Goal: Task Accomplishment & Management: Manage account settings

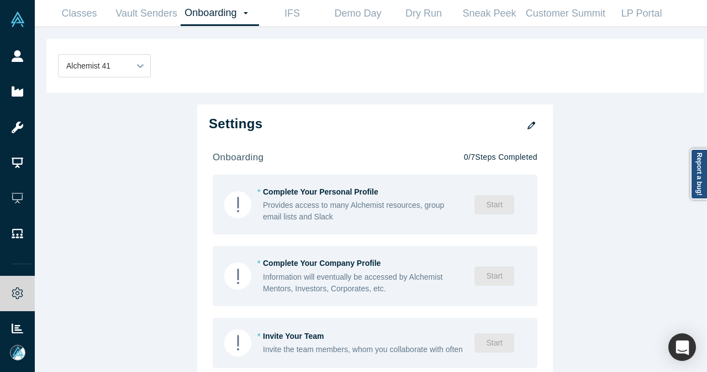
scroll to position [497, 0]
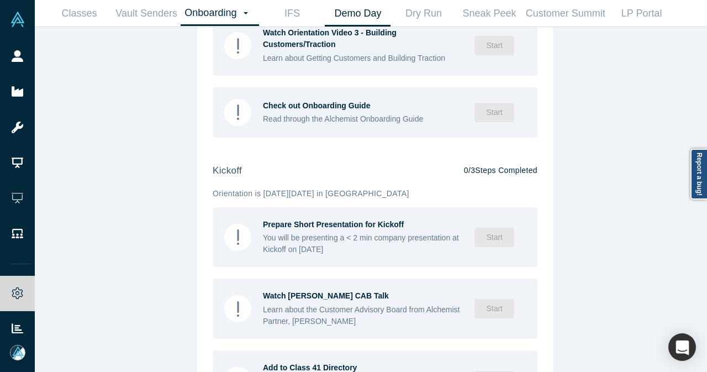
click at [349, 19] on link "Demo Day" at bounding box center [358, 14] width 66 height 26
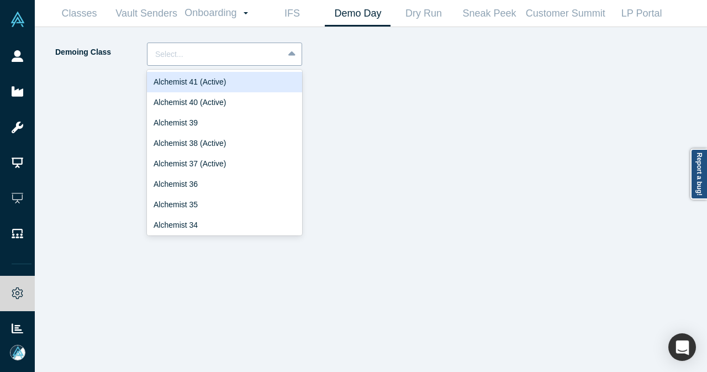
click at [279, 55] on div "Select..." at bounding box center [215, 54] width 136 height 18
click at [256, 83] on div "Alchemist 41 (Active)" at bounding box center [224, 82] width 155 height 20
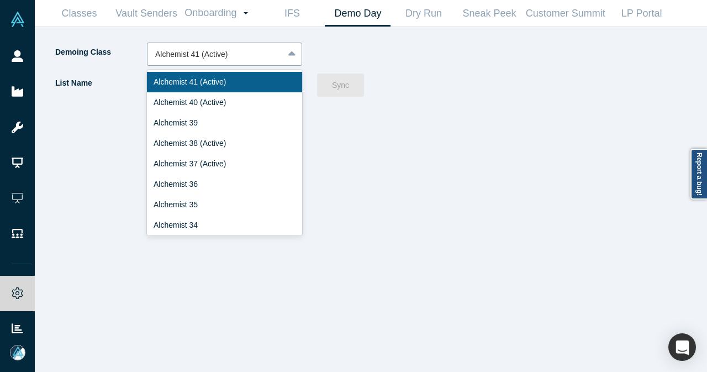
click at [289, 58] on icon at bounding box center [291, 54] width 7 height 11
click at [244, 97] on div "Alchemist 40 (Active)" at bounding box center [224, 102] width 155 height 20
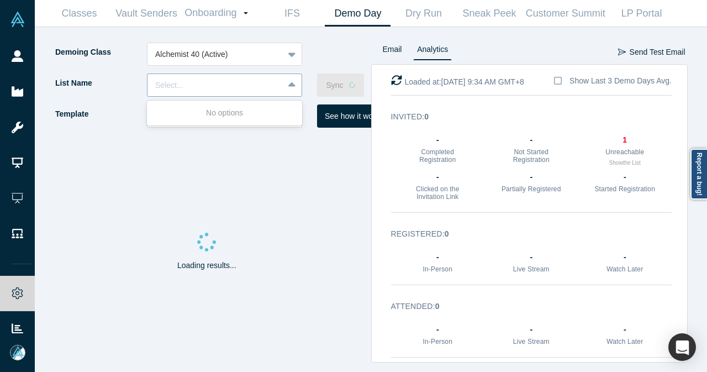
click at [295, 84] on icon at bounding box center [291, 85] width 7 height 11
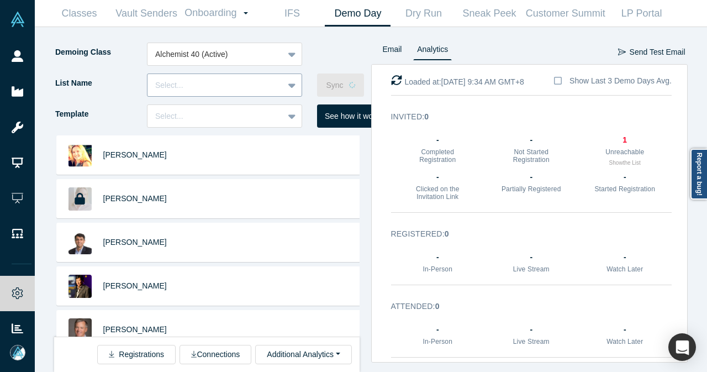
click at [295, 84] on icon at bounding box center [291, 85] width 7 height 11
click at [276, 80] on div "Select..." at bounding box center [215, 85] width 136 height 14
click at [239, 87] on div "Select..." at bounding box center [215, 86] width 120 height 12
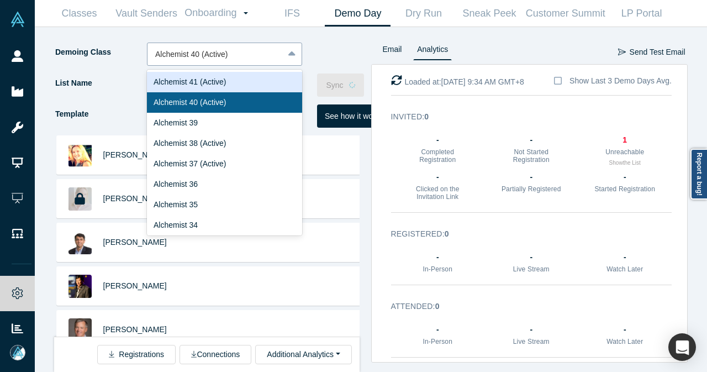
click at [213, 58] on div at bounding box center [215, 54] width 120 height 14
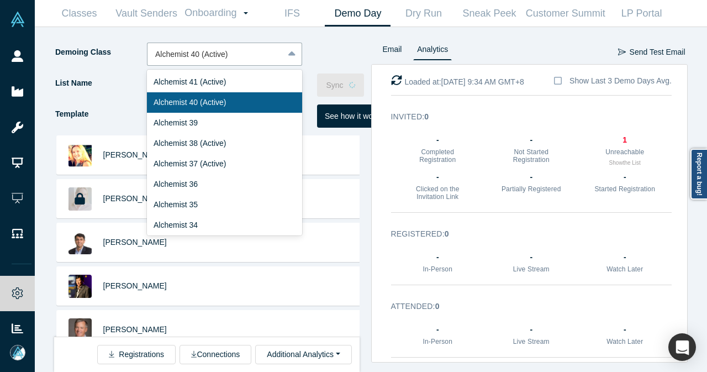
click at [184, 97] on div "Alchemist 40 (Active)" at bounding box center [224, 102] width 155 height 20
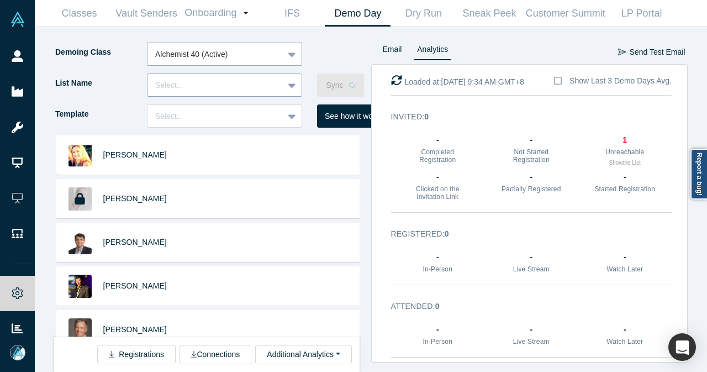
click at [277, 80] on div "Select..." at bounding box center [224, 84] width 155 height 23
click at [255, 82] on div "Select..." at bounding box center [215, 86] width 120 height 12
drag, startPoint x: 410, startPoint y: 17, endPoint x: 388, endPoint y: 15, distance: 21.6
click at [410, 17] on link "Dry Run" at bounding box center [423, 14] width 66 height 26
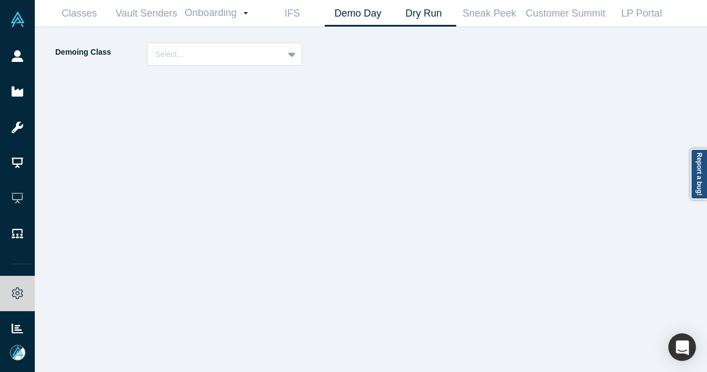
click at [369, 13] on link "Demo Day" at bounding box center [358, 14] width 66 height 26
click at [288, 57] on icon at bounding box center [291, 54] width 7 height 11
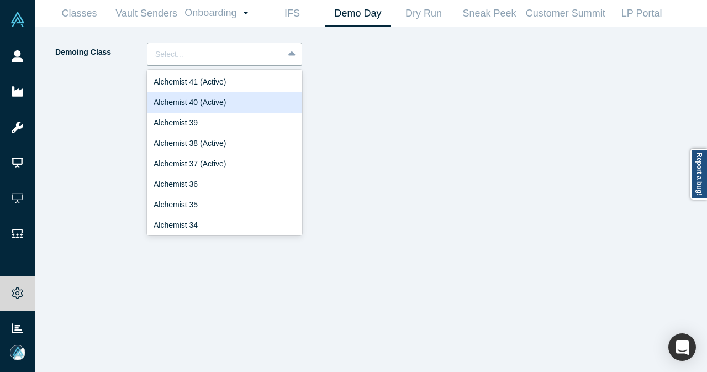
click at [220, 104] on div "Alchemist 40 (Active)" at bounding box center [224, 102] width 155 height 20
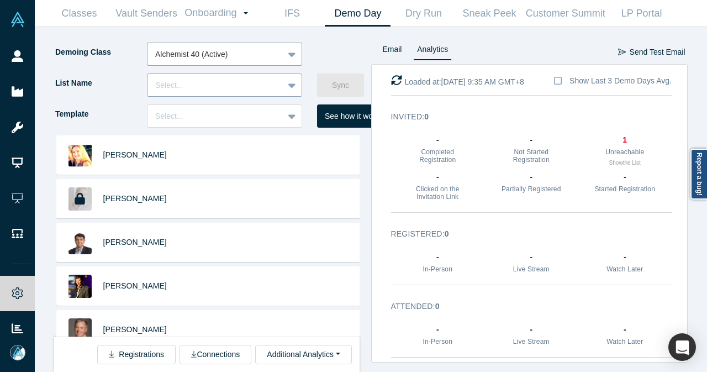
click at [293, 84] on icon at bounding box center [291, 85] width 7 height 4
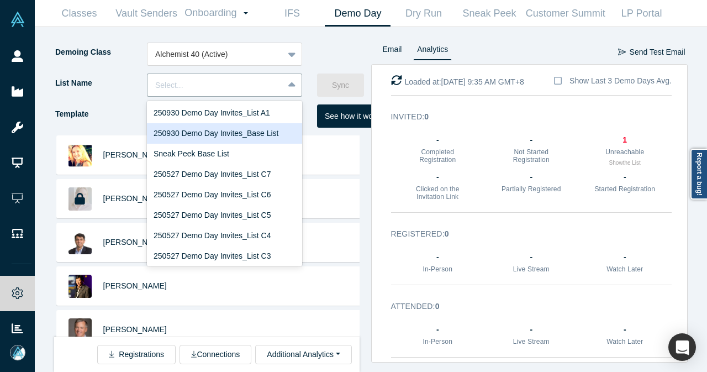
click at [178, 135] on div "250930 Demo Day Invites_Base List" at bounding box center [224, 133] width 155 height 20
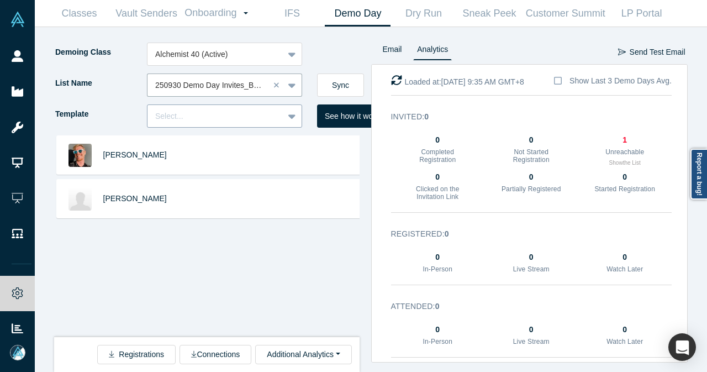
click at [297, 118] on div at bounding box center [293, 116] width 18 height 20
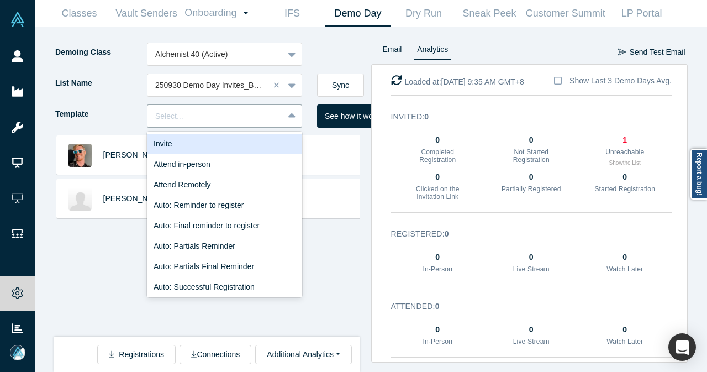
click at [267, 142] on div "Invite" at bounding box center [224, 144] width 155 height 20
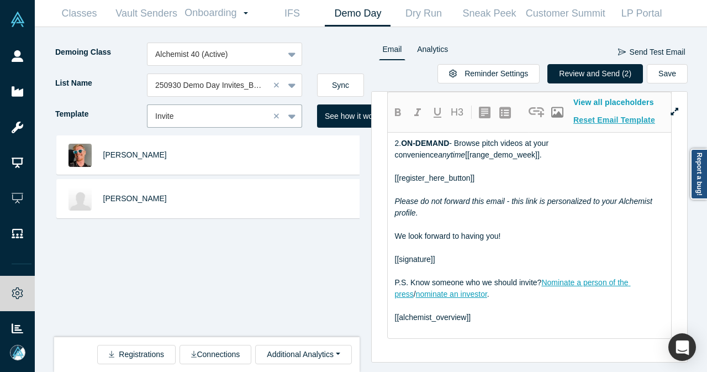
scroll to position [373, 0]
click at [602, 79] on button "Review and Send (2)" at bounding box center [595, 73] width 96 height 19
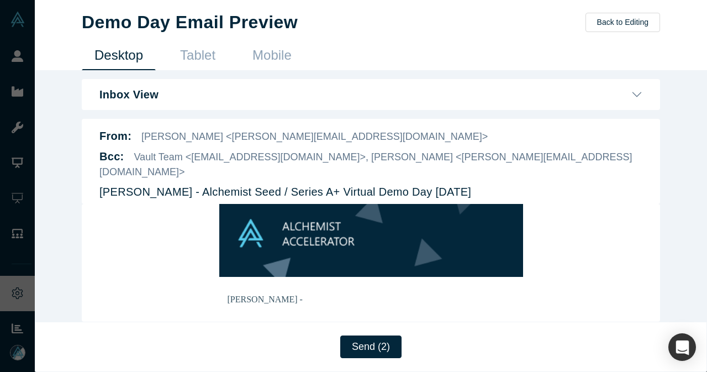
scroll to position [110, 0]
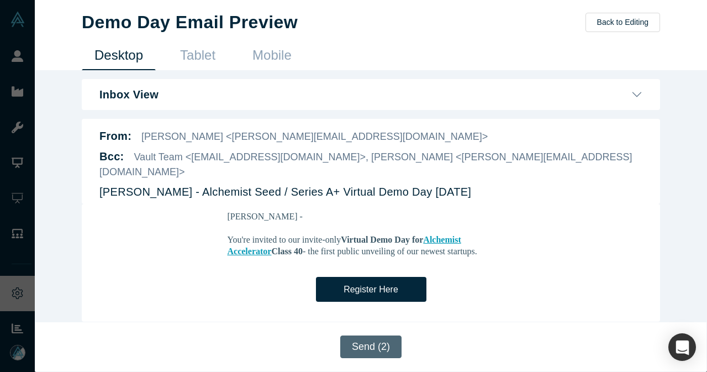
click at [374, 347] on button "Send (2)" at bounding box center [370, 346] width 61 height 23
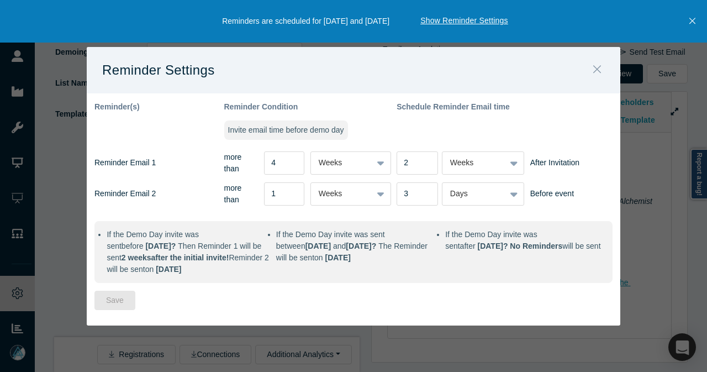
click at [599, 66] on icon "Close" at bounding box center [597, 70] width 8 height 8
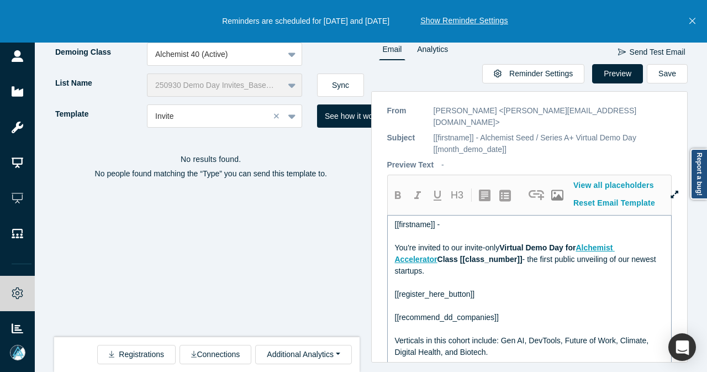
scroll to position [0, 0]
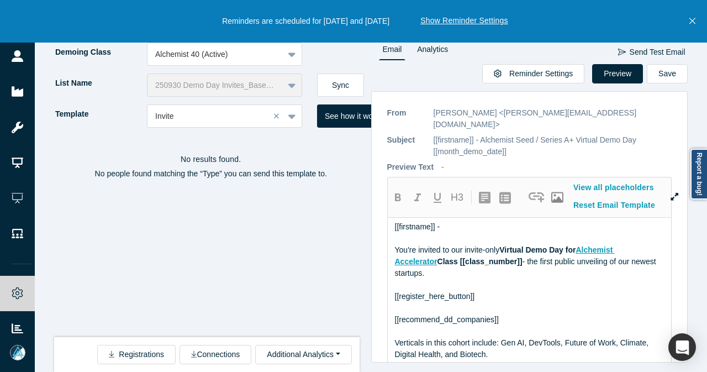
click at [691, 21] on icon "Close" at bounding box center [692, 21] width 6 height 6
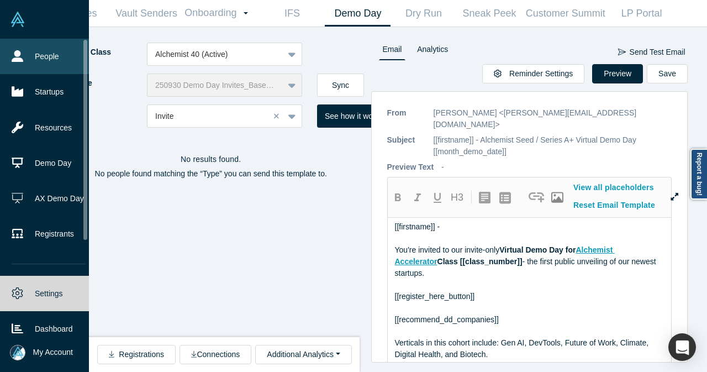
click at [28, 59] on link "People" at bounding box center [48, 56] width 97 height 35
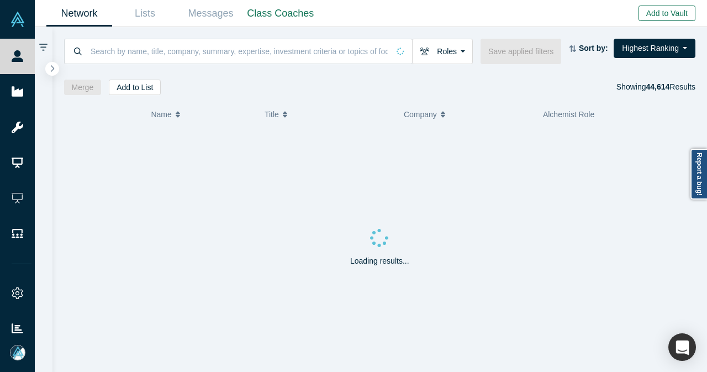
click at [656, 14] on button "Add to Vault" at bounding box center [666, 13] width 57 height 15
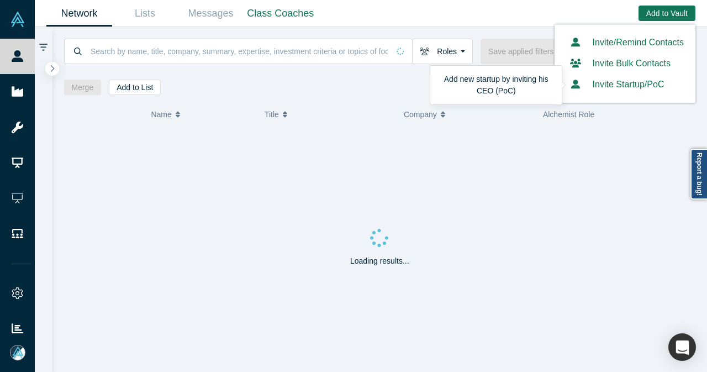
click at [625, 89] on button "Invite Startup/PoC" at bounding box center [615, 84] width 98 height 13
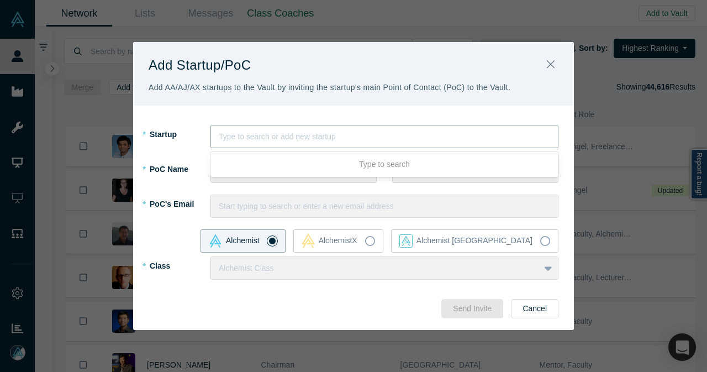
click at [324, 134] on div at bounding box center [384, 137] width 331 height 14
type input "VerbaFlo"
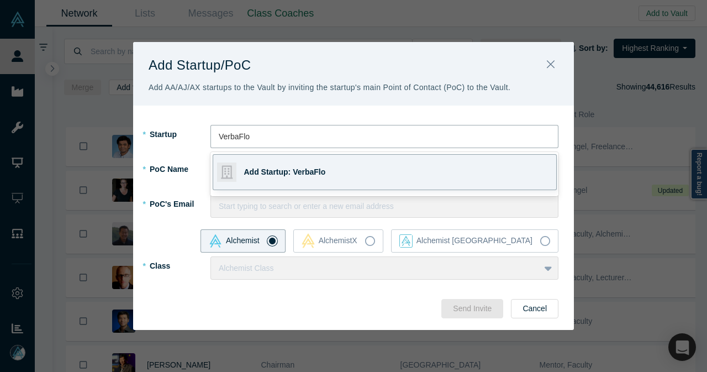
click at [301, 163] on div "Add Startup: VerbaFlo" at bounding box center [321, 172] width 154 height 35
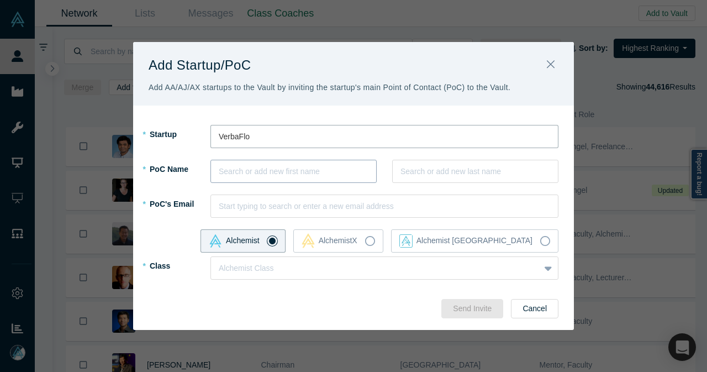
click at [297, 172] on div at bounding box center [294, 172] width 150 height 14
type input "S"
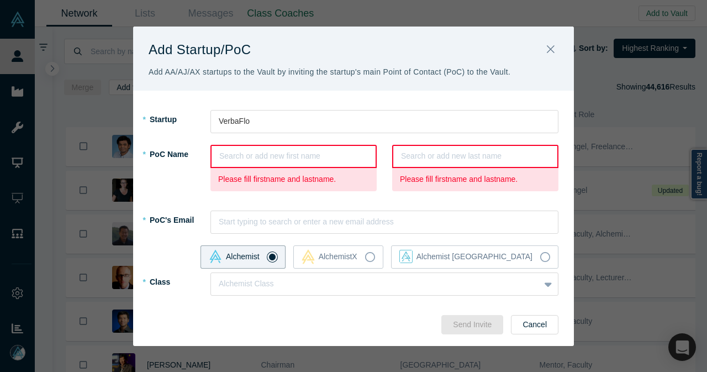
paste input "[PERSON_NAME]"
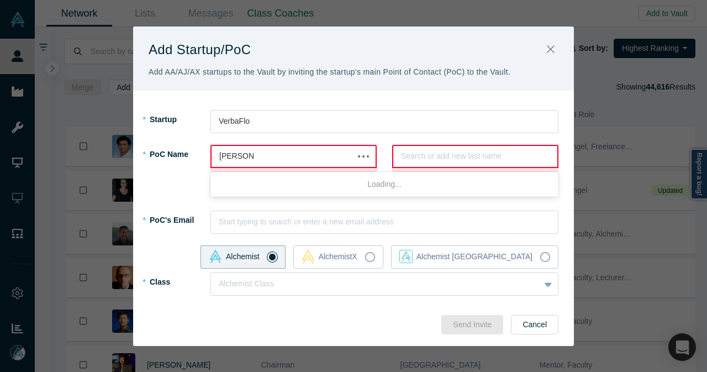
type input "[PERSON_NAME]"
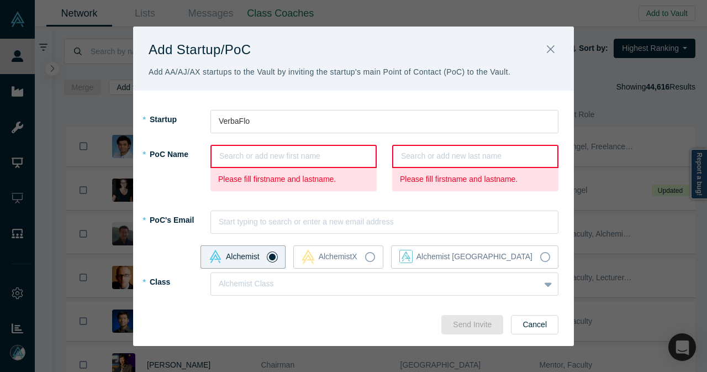
click at [314, 160] on div at bounding box center [293, 156] width 149 height 14
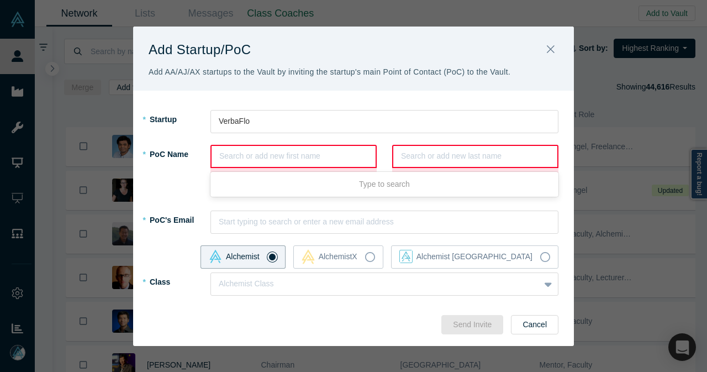
paste input "Biswas"
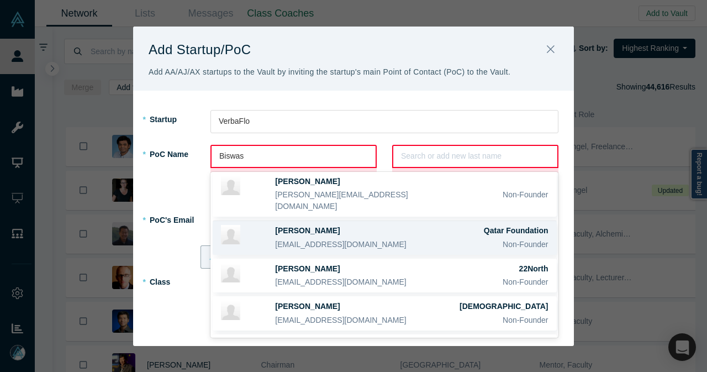
scroll to position [55, 0]
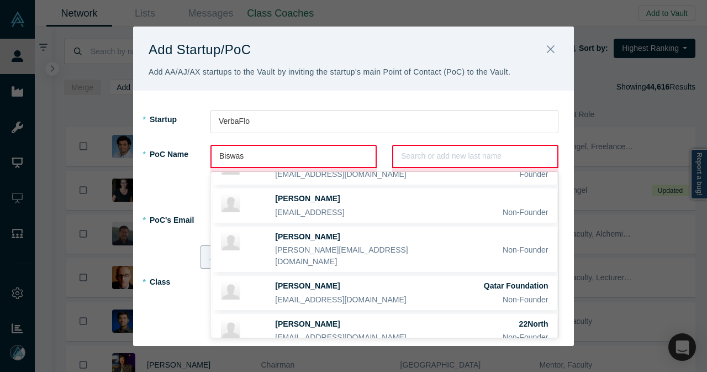
type input "Biswas"
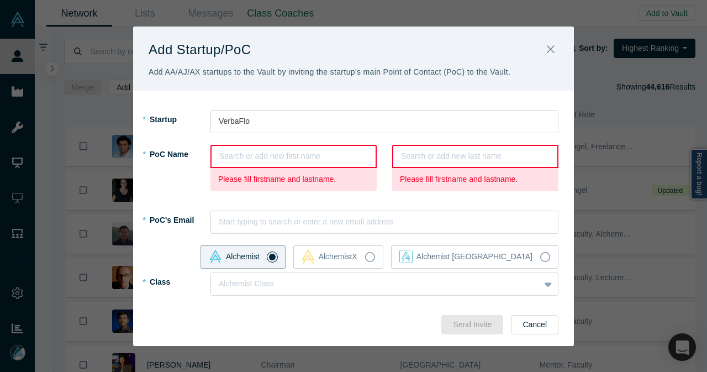
paste input "[PERSON_NAME]"
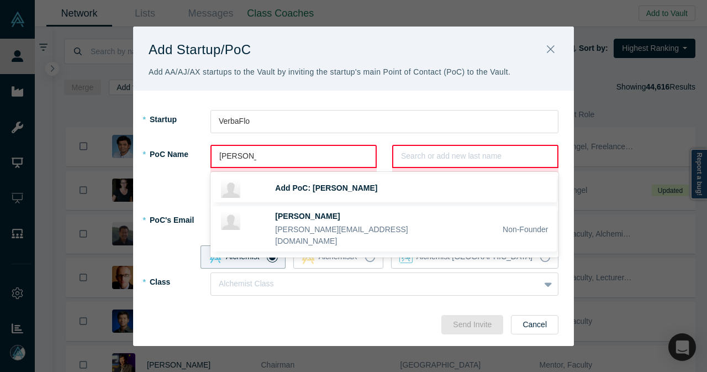
type input "[PERSON_NAME]"
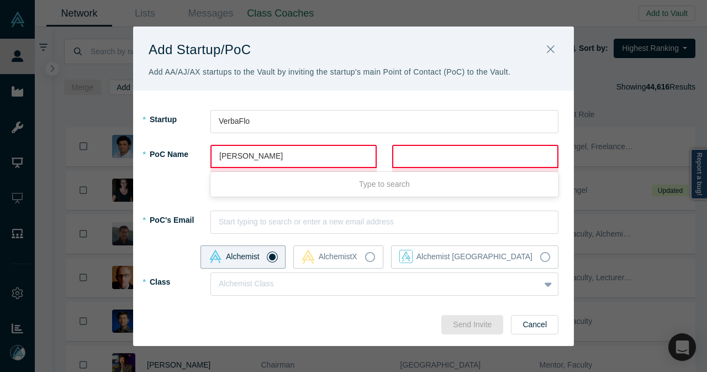
click at [301, 145] on div "[PERSON_NAME]" at bounding box center [293, 156] width 166 height 23
click at [268, 158] on div at bounding box center [293, 156] width 149 height 14
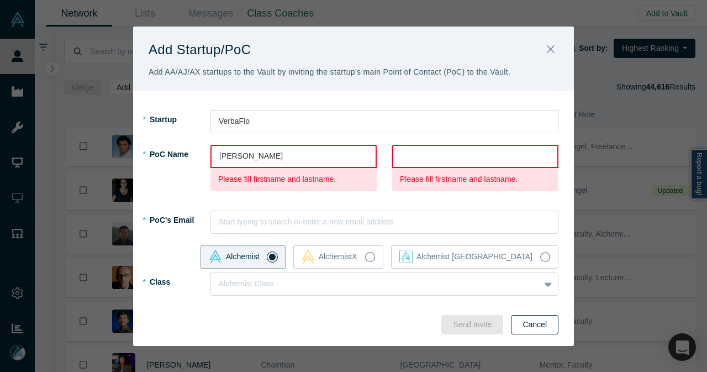
click at [543, 333] on button "Cancel" at bounding box center [534, 324] width 47 height 19
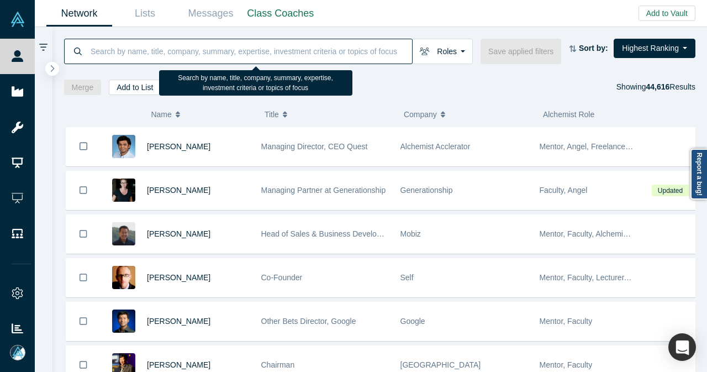
click at [315, 55] on input at bounding box center [250, 51] width 322 height 26
paste input "[PERSON_NAME]"
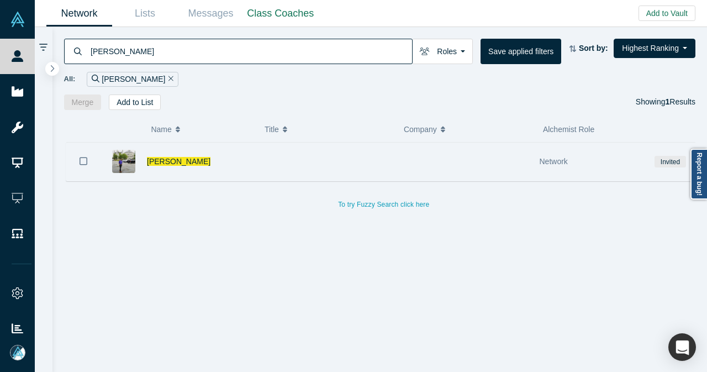
type input "[PERSON_NAME]"
click at [244, 158] on div "[PERSON_NAME]" at bounding box center [198, 161] width 103 height 38
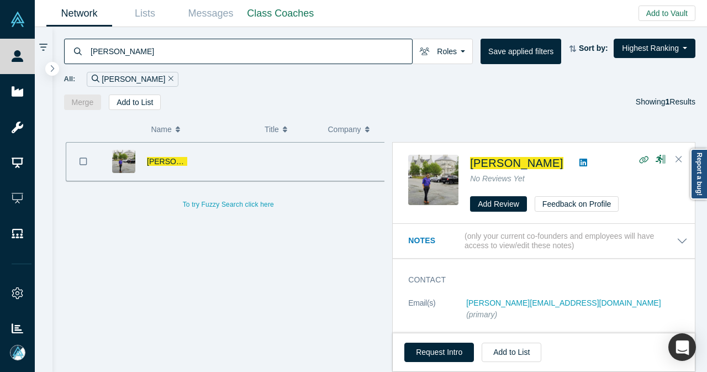
click at [579, 158] on icon at bounding box center [583, 162] width 8 height 8
click at [650, 13] on button "Add to Vault" at bounding box center [666, 13] width 57 height 15
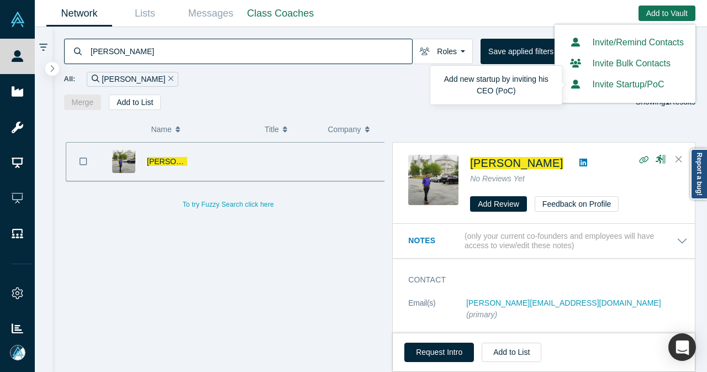
click at [612, 88] on button "Invite Startup/PoC" at bounding box center [615, 84] width 98 height 13
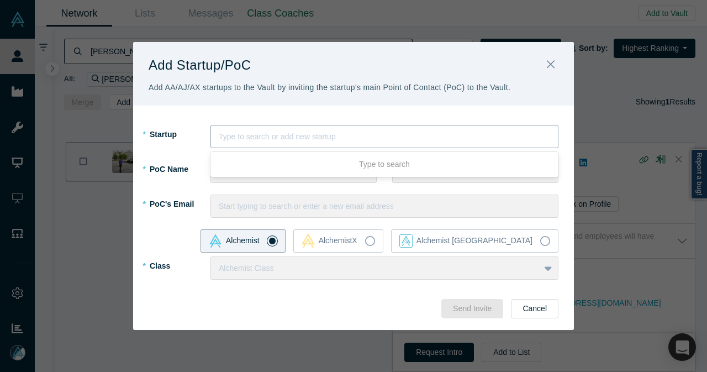
click at [380, 140] on div at bounding box center [384, 137] width 331 height 14
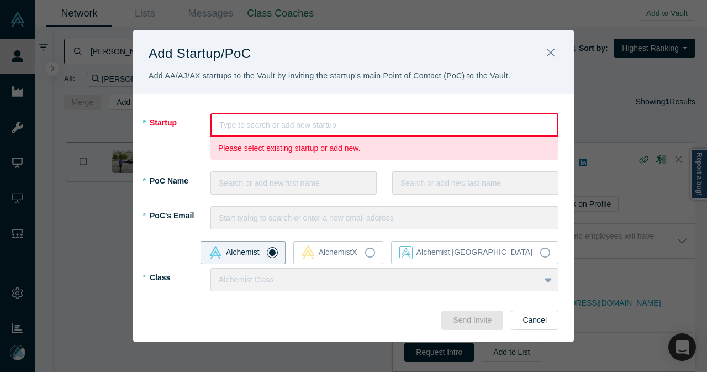
paste input "VerbaFlo"
type input "VerbaFlo"
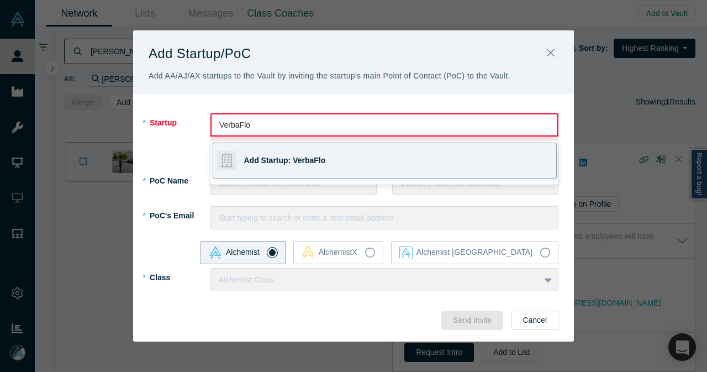
click at [278, 165] on span "Add Startup: VerbaFlo" at bounding box center [285, 160] width 82 height 9
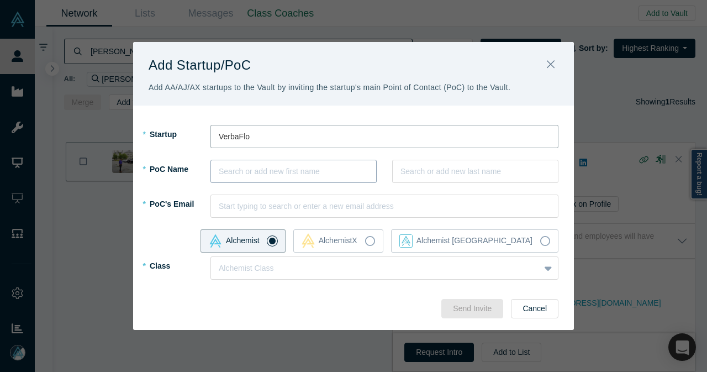
click at [255, 174] on div at bounding box center [294, 172] width 150 height 14
paste input "[PERSON_NAME]"
type input "[PERSON_NAME]"
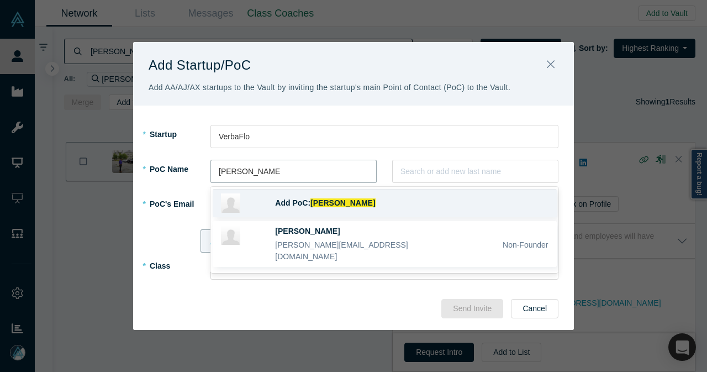
click at [299, 200] on span "Add PoC:" at bounding box center [292, 202] width 35 height 9
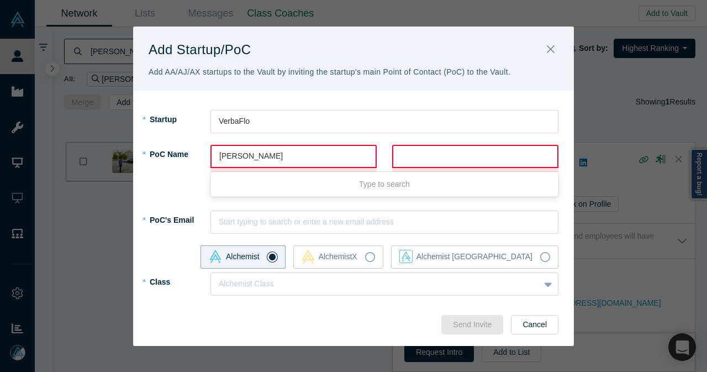
click at [288, 161] on div at bounding box center [293, 156] width 149 height 14
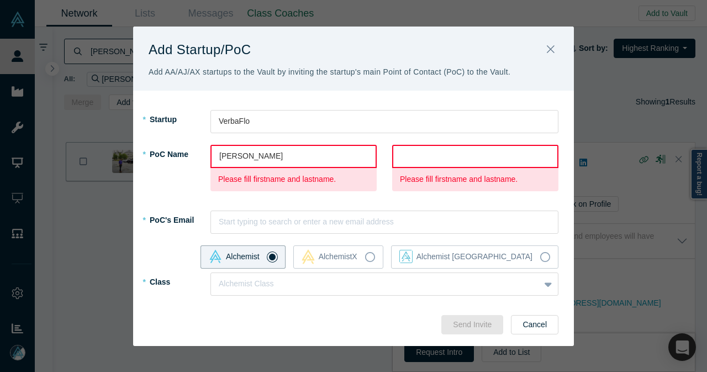
drag, startPoint x: 329, startPoint y: 157, endPoint x: 265, endPoint y: 158, distance: 63.5
click at [265, 158] on div at bounding box center [293, 156] width 149 height 14
paste input "[PERSON_NAME]"
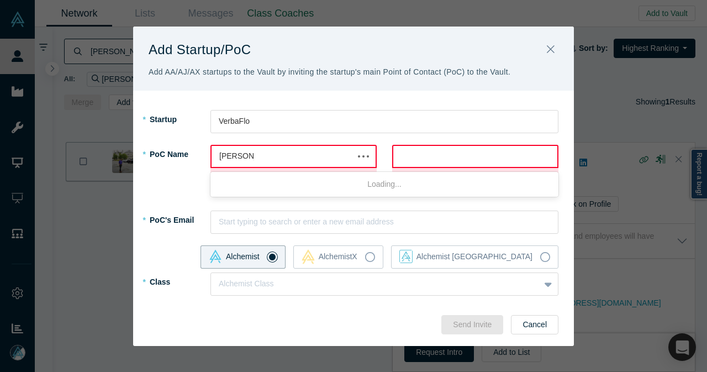
type input "[PERSON_NAME]"
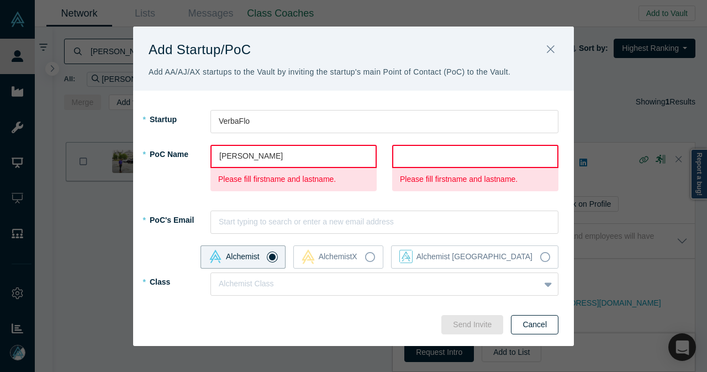
click at [539, 329] on button "Cancel" at bounding box center [534, 324] width 47 height 19
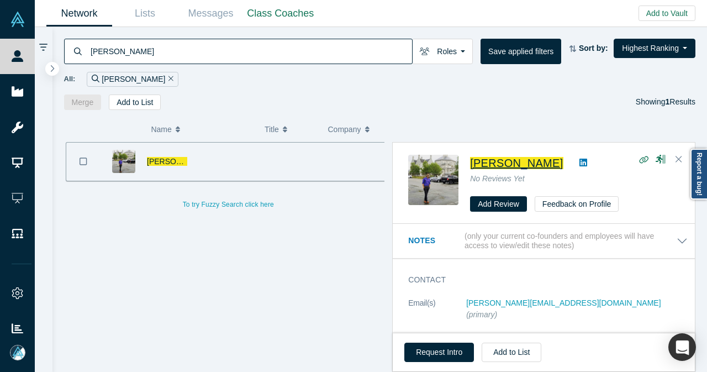
click at [507, 161] on span "[PERSON_NAME]" at bounding box center [516, 163] width 93 height 12
click at [654, 17] on button "Add to Vault" at bounding box center [666, 13] width 57 height 15
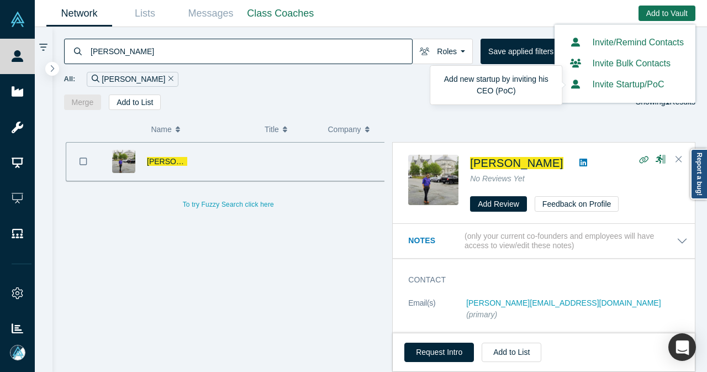
click at [602, 89] on button "Invite Startup/PoC" at bounding box center [615, 84] width 98 height 13
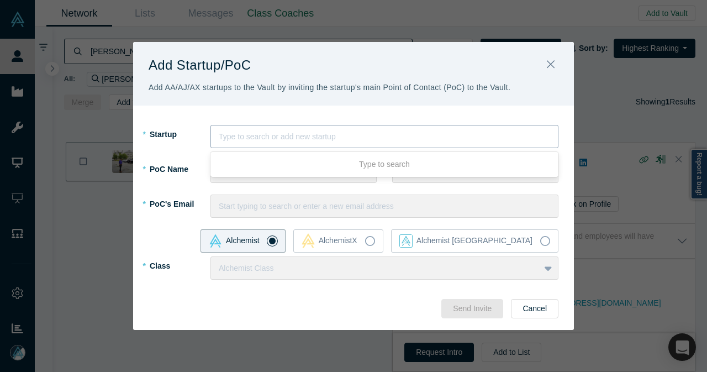
click at [373, 136] on div at bounding box center [384, 137] width 331 height 14
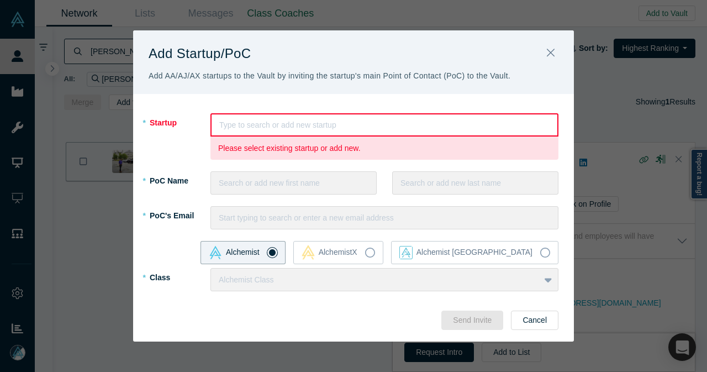
paste input "VerbaFlo"
type input "VerbaFlo"
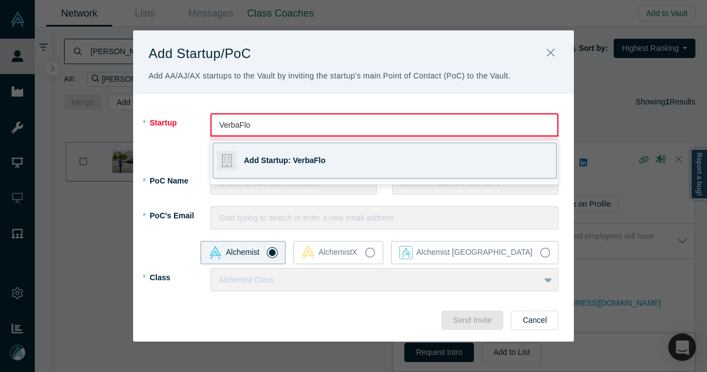
click at [292, 160] on span "Add Startup: VerbaFlo" at bounding box center [285, 160] width 82 height 9
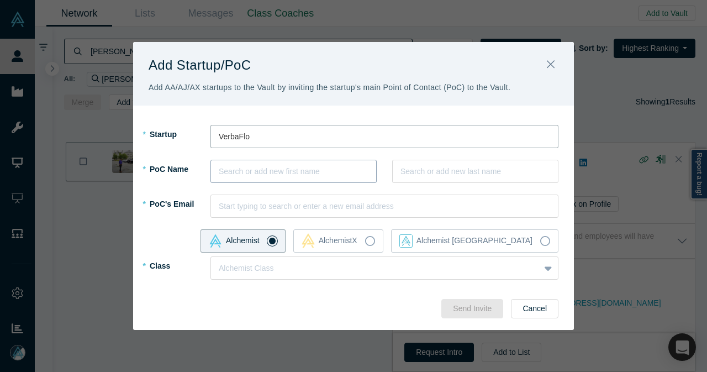
click at [283, 175] on div at bounding box center [294, 172] width 150 height 14
type input "[PERSON_NAME]"
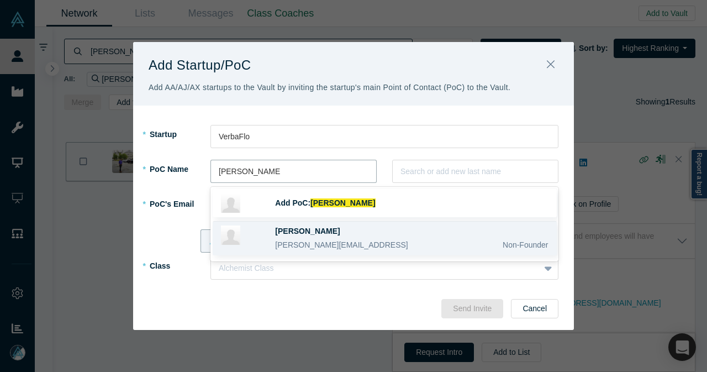
click at [287, 246] on span "[PERSON_NAME][EMAIL_ADDRESS]" at bounding box center [341, 244] width 133 height 9
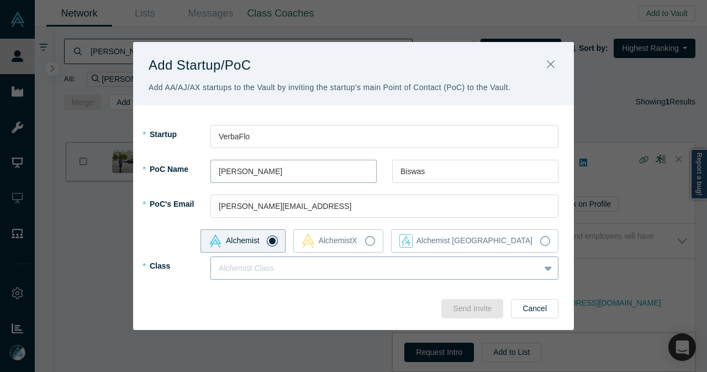
click at [289, 264] on div at bounding box center [375, 268] width 313 height 14
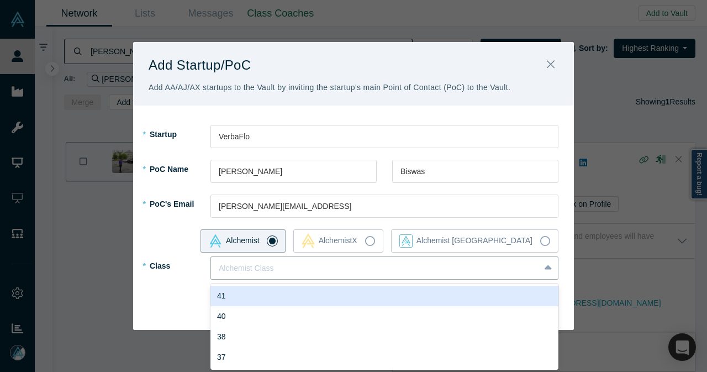
click at [267, 301] on div "41" at bounding box center [384, 295] width 348 height 20
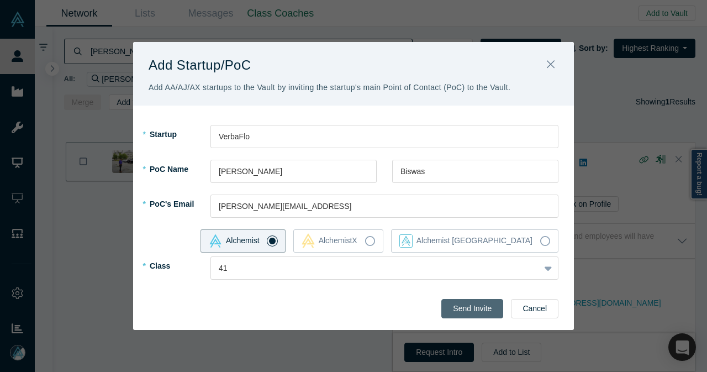
click at [457, 302] on button "Send Invite" at bounding box center [472, 308] width 62 height 19
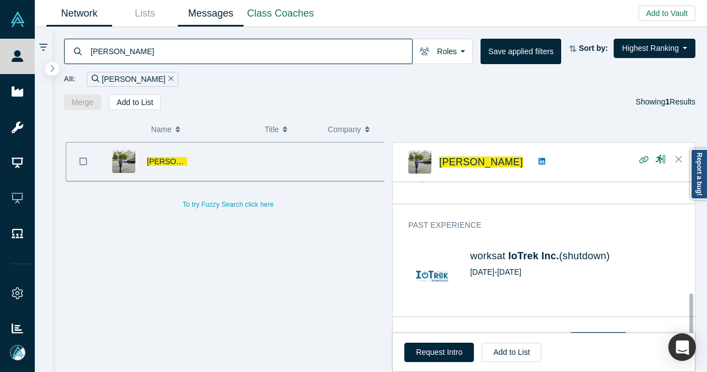
scroll to position [424, 0]
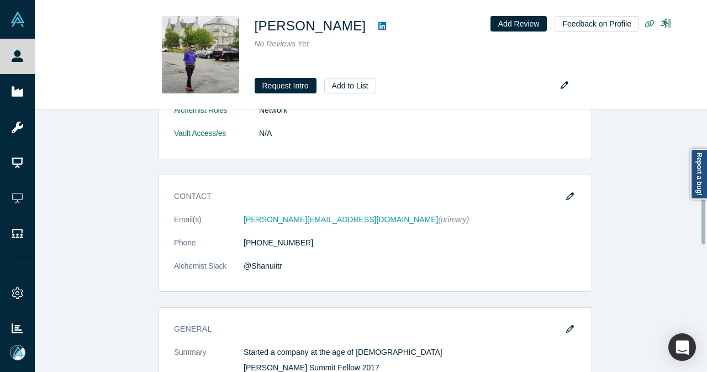
scroll to position [221, 0]
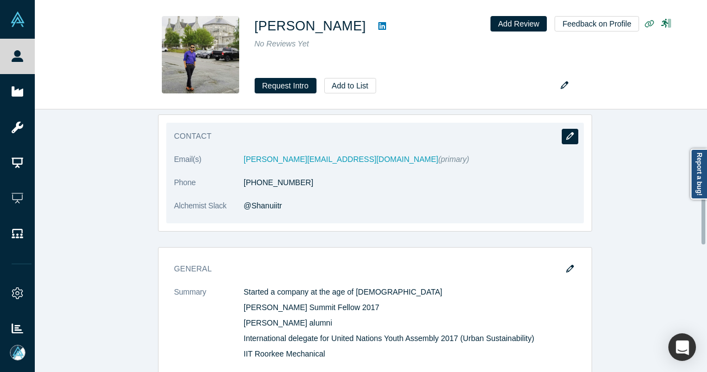
click at [566, 132] on icon "button" at bounding box center [570, 136] width 8 height 8
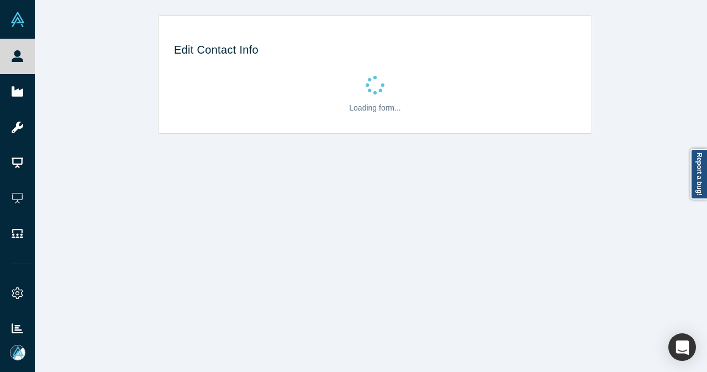
select select "US"
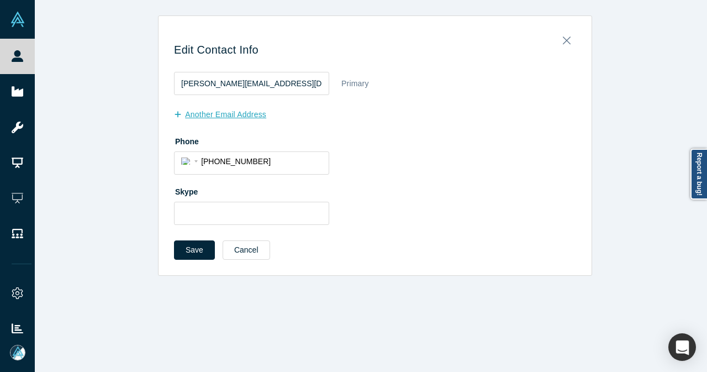
click at [236, 115] on button "another Email Address" at bounding box center [226, 114] width 104 height 19
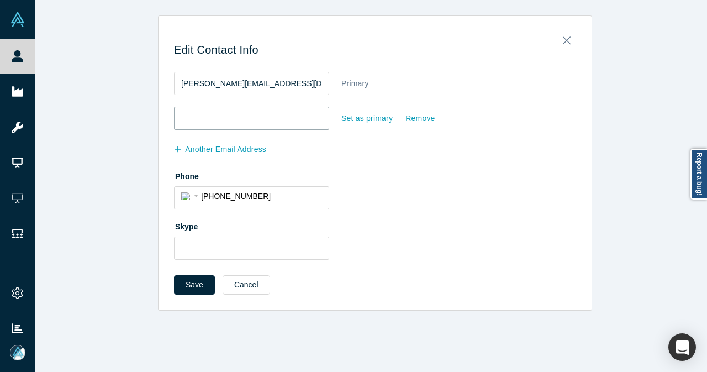
click at [236, 115] on input "email" at bounding box center [251, 118] width 155 height 23
paste input "[PERSON_NAME][EMAIL_ADDRESS]"
type input "[PERSON_NAME][EMAIL_ADDRESS]"
click at [356, 119] on div "Set as primary" at bounding box center [367, 118] width 52 height 19
click at [0, 0] on input "Set as primary" at bounding box center [0, 0] width 0 height 0
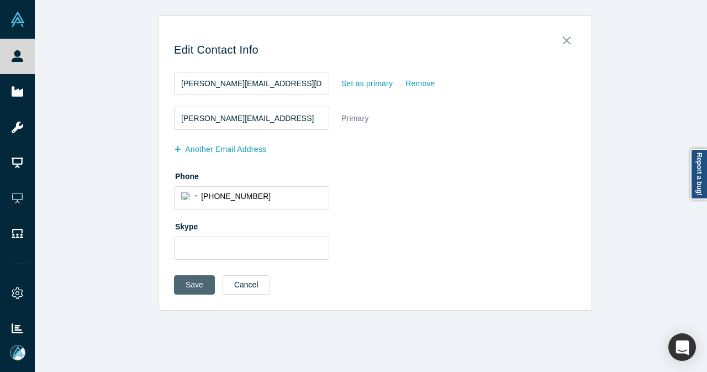
click at [200, 289] on button "Save" at bounding box center [194, 284] width 41 height 19
